Goal: Task Accomplishment & Management: Complete application form

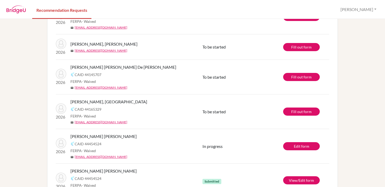
scroll to position [116, 0]
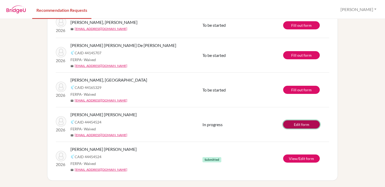
click at [291, 125] on link "Edit form" at bounding box center [301, 124] width 37 height 8
click at [299, 124] on link "Edit form" at bounding box center [301, 124] width 37 height 8
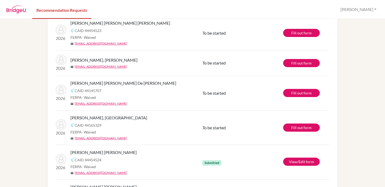
scroll to position [82, 0]
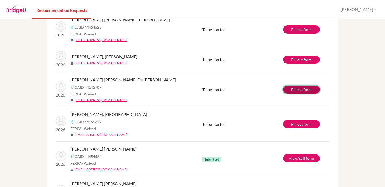
click at [306, 89] on link "Fill out form" at bounding box center [301, 89] width 37 height 8
click at [296, 88] on link "Fill out form" at bounding box center [301, 89] width 37 height 8
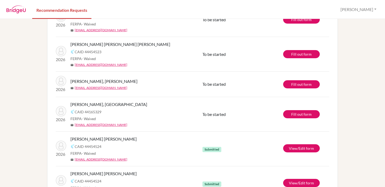
scroll to position [116, 0]
